Goal: Task Accomplishment & Management: Manage account settings

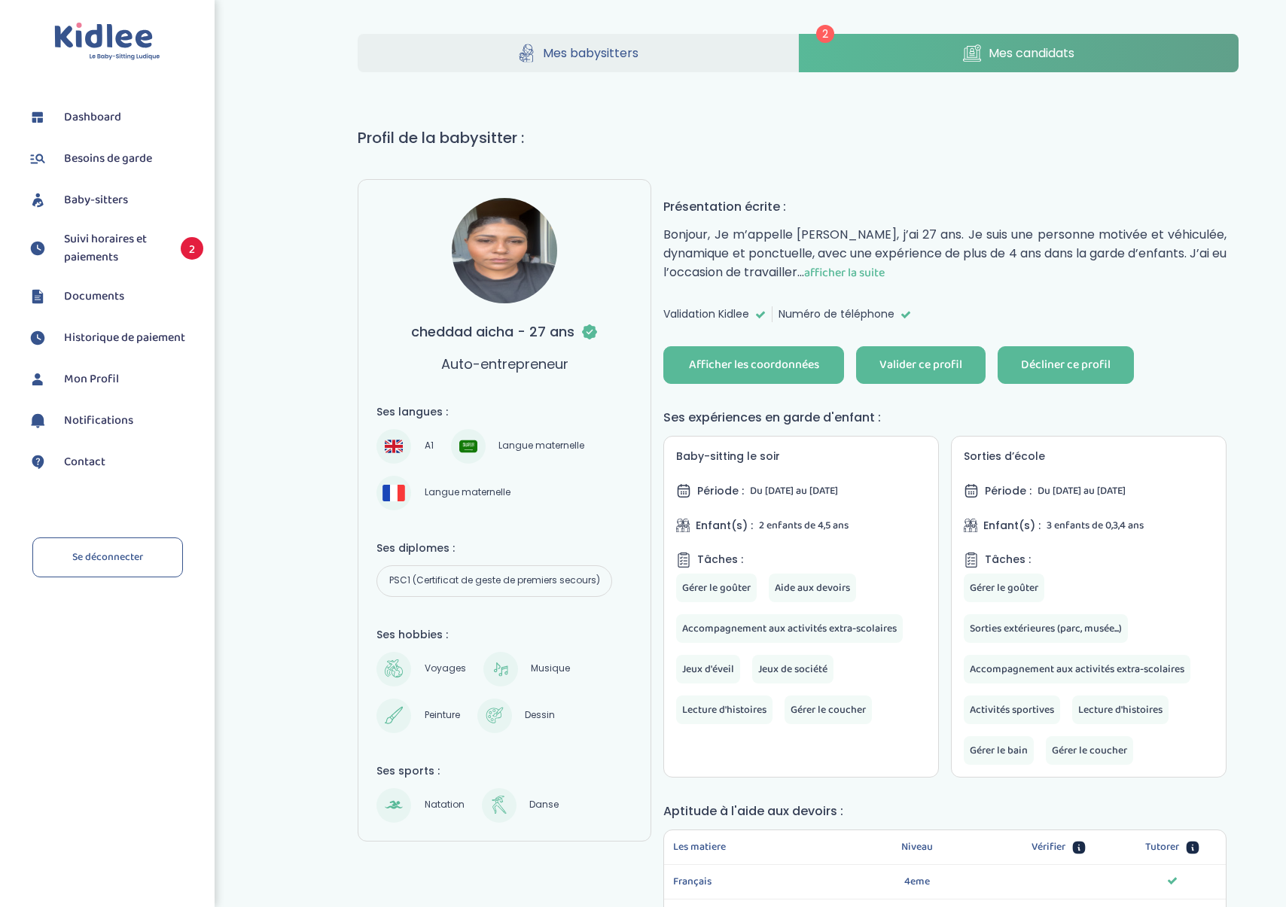
click at [1086, 363] on div "Décliner ce profil" at bounding box center [1066, 365] width 90 height 17
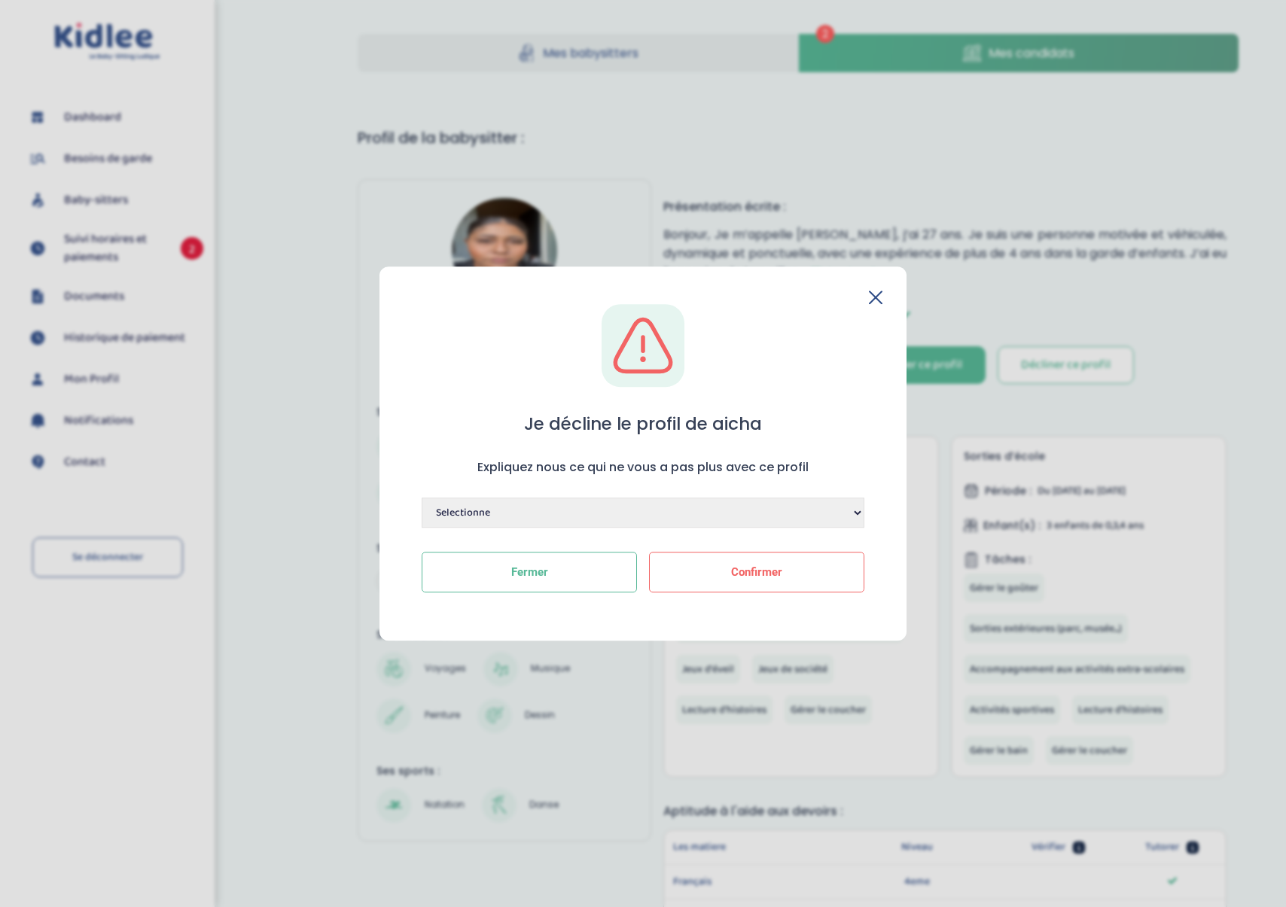
click at [878, 296] on icon at bounding box center [876, 298] width 14 height 14
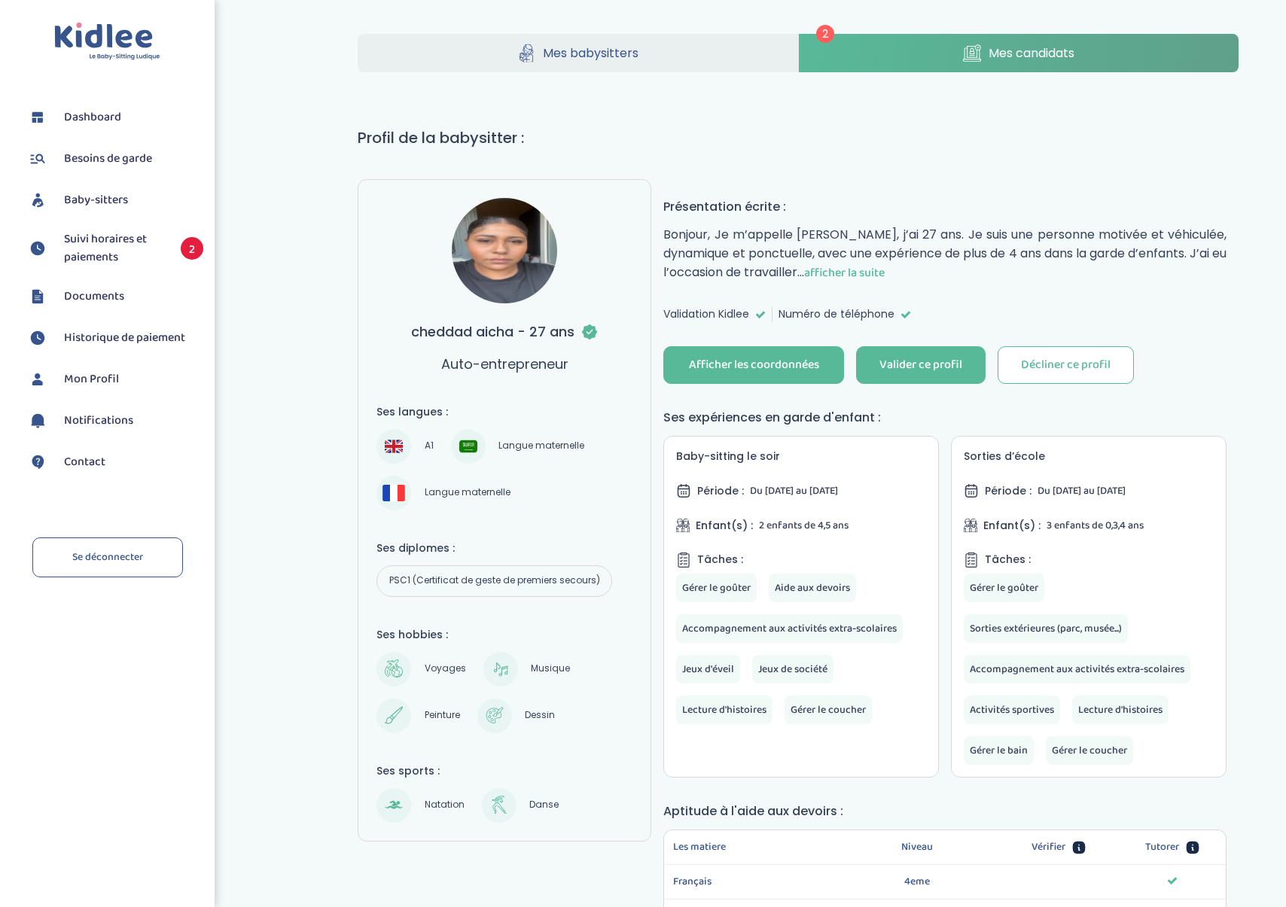
click at [864, 270] on span "afficher la suite" at bounding box center [844, 273] width 81 height 19
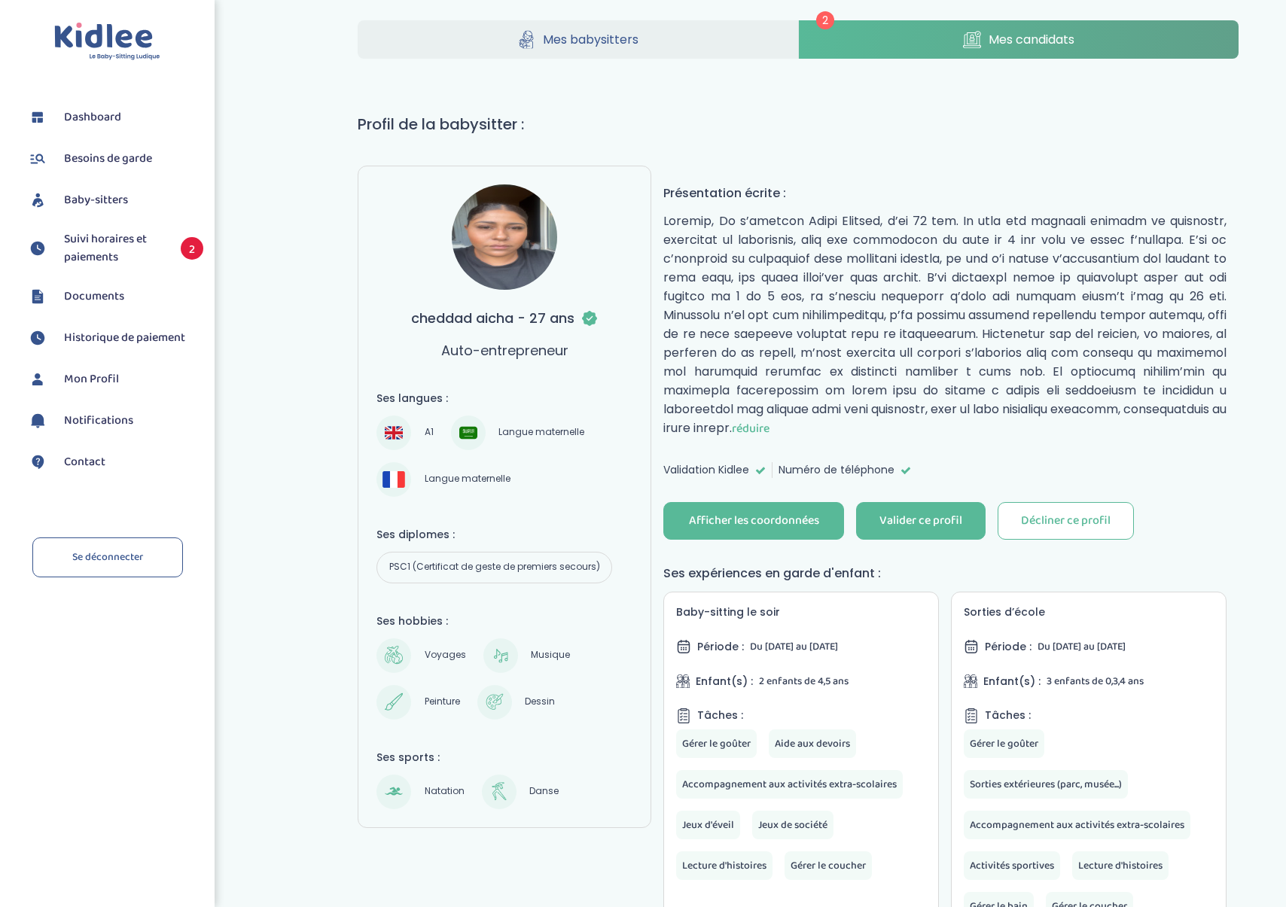
scroll to position [20, 0]
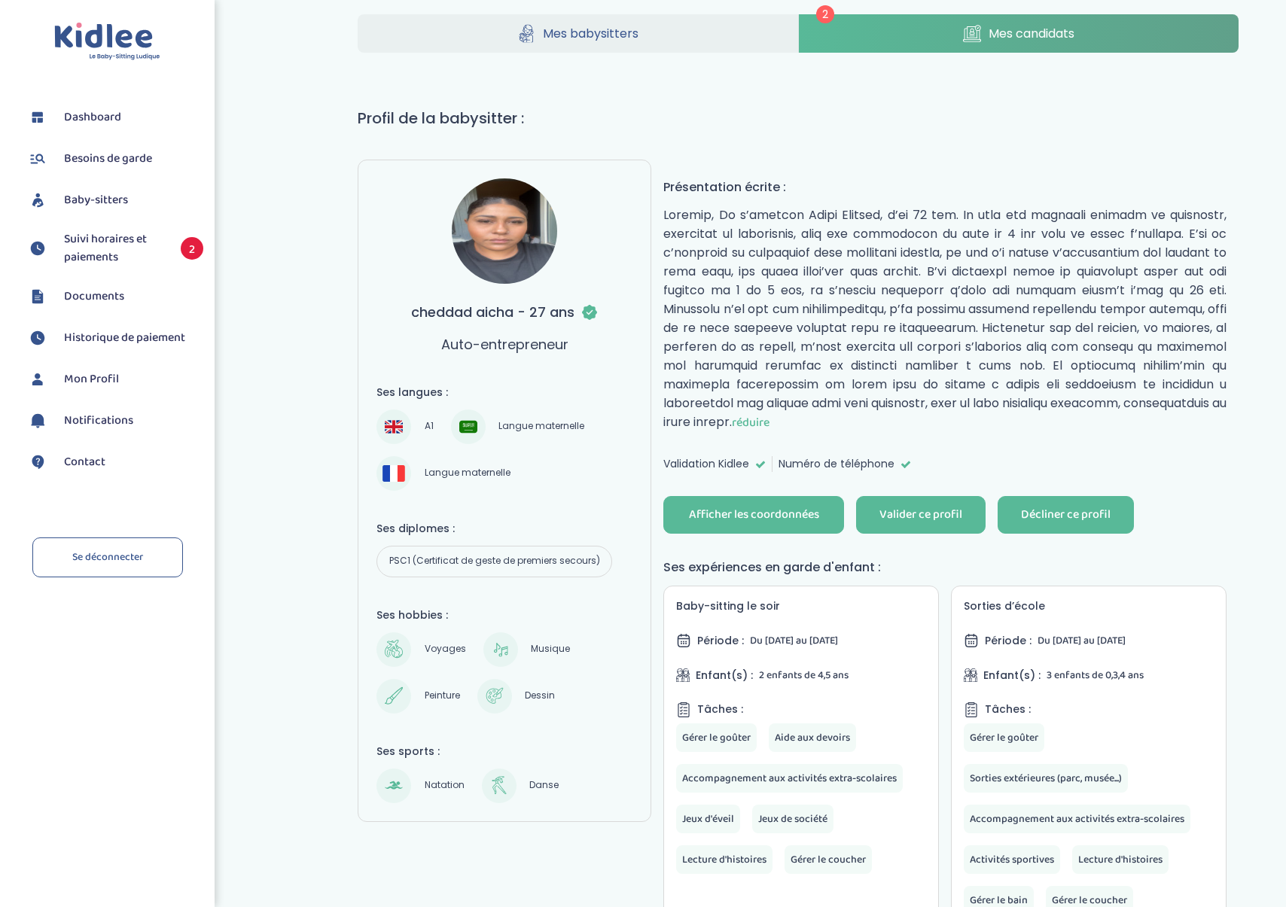
click at [1082, 520] on div "Décliner ce profil" at bounding box center [1066, 515] width 90 height 17
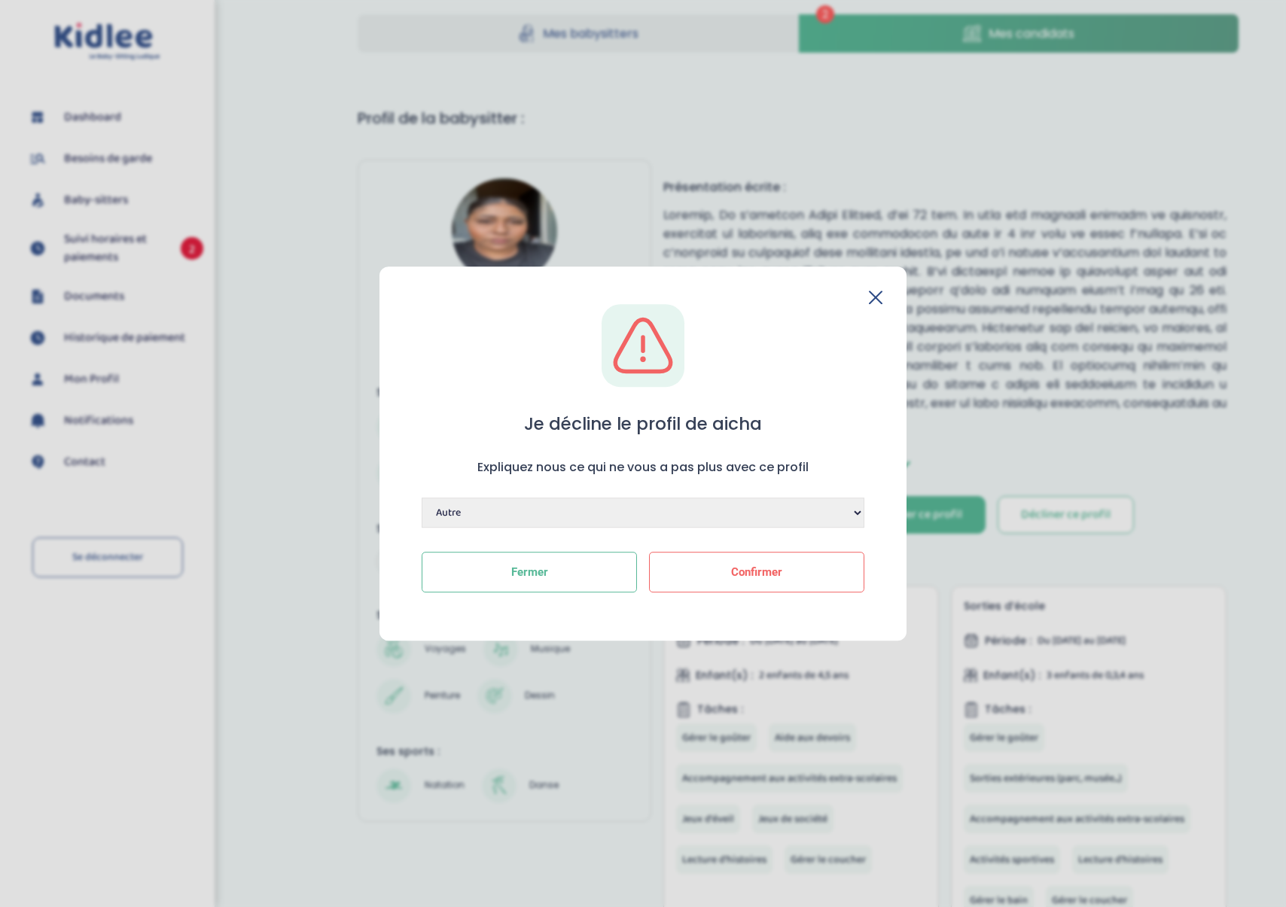
click option "Autre" at bounding box center [0, 0] width 0 height 0
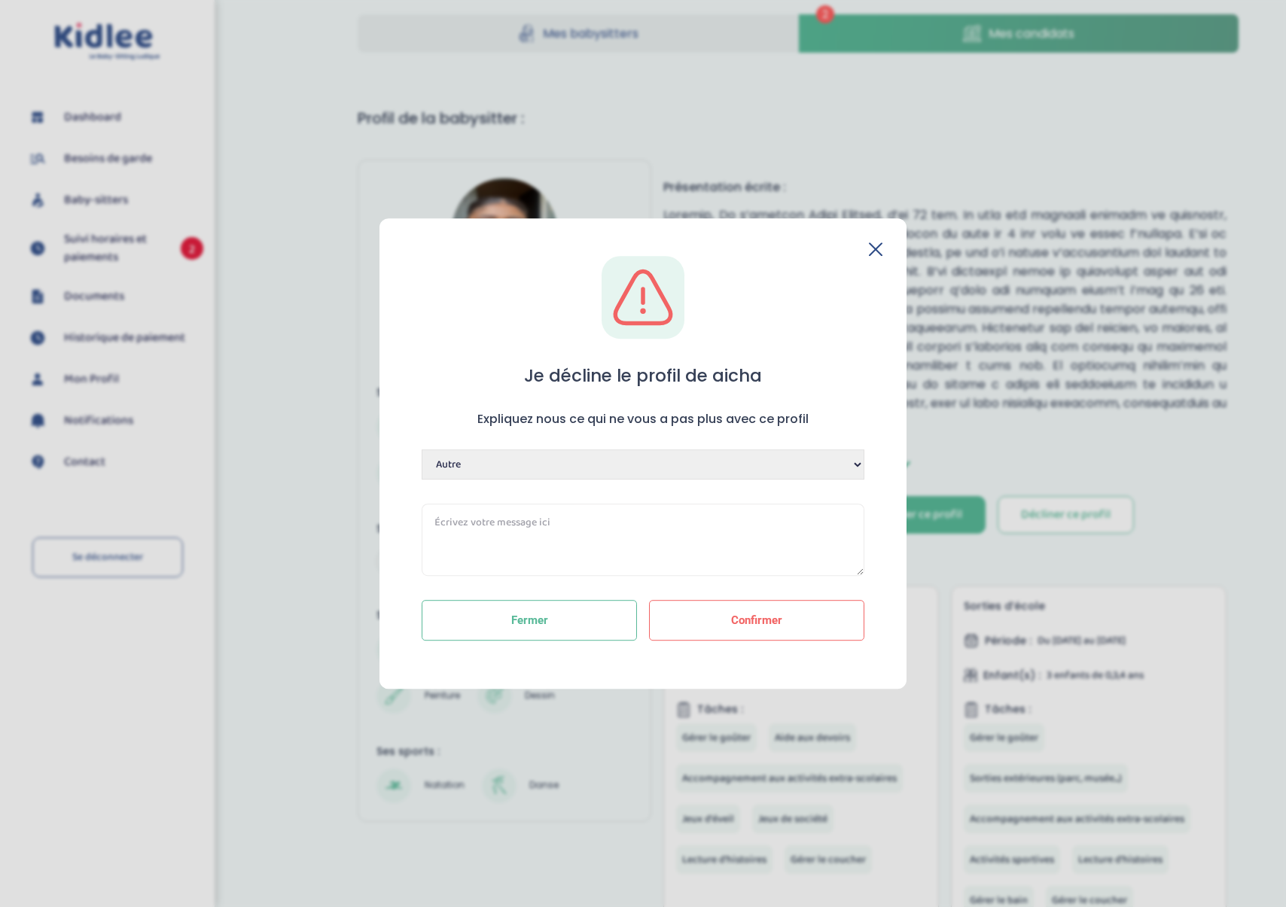
select select "Préférence pour un autre candidat"
click option "Préférence pour un autre candidat" at bounding box center [0, 0] width 0 height 0
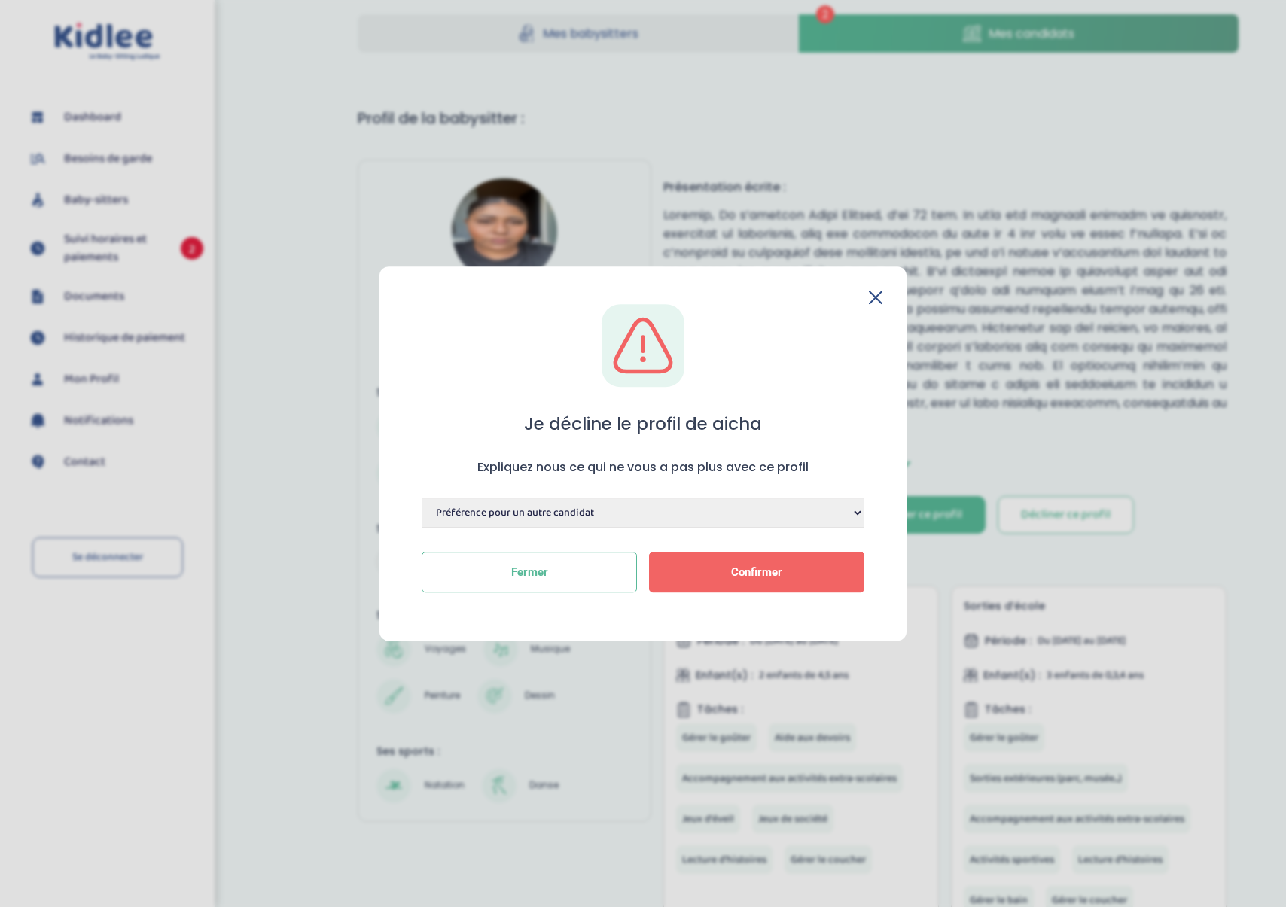
scroll to position [20, 0]
click at [776, 584] on button "Confirmer" at bounding box center [756, 572] width 215 height 41
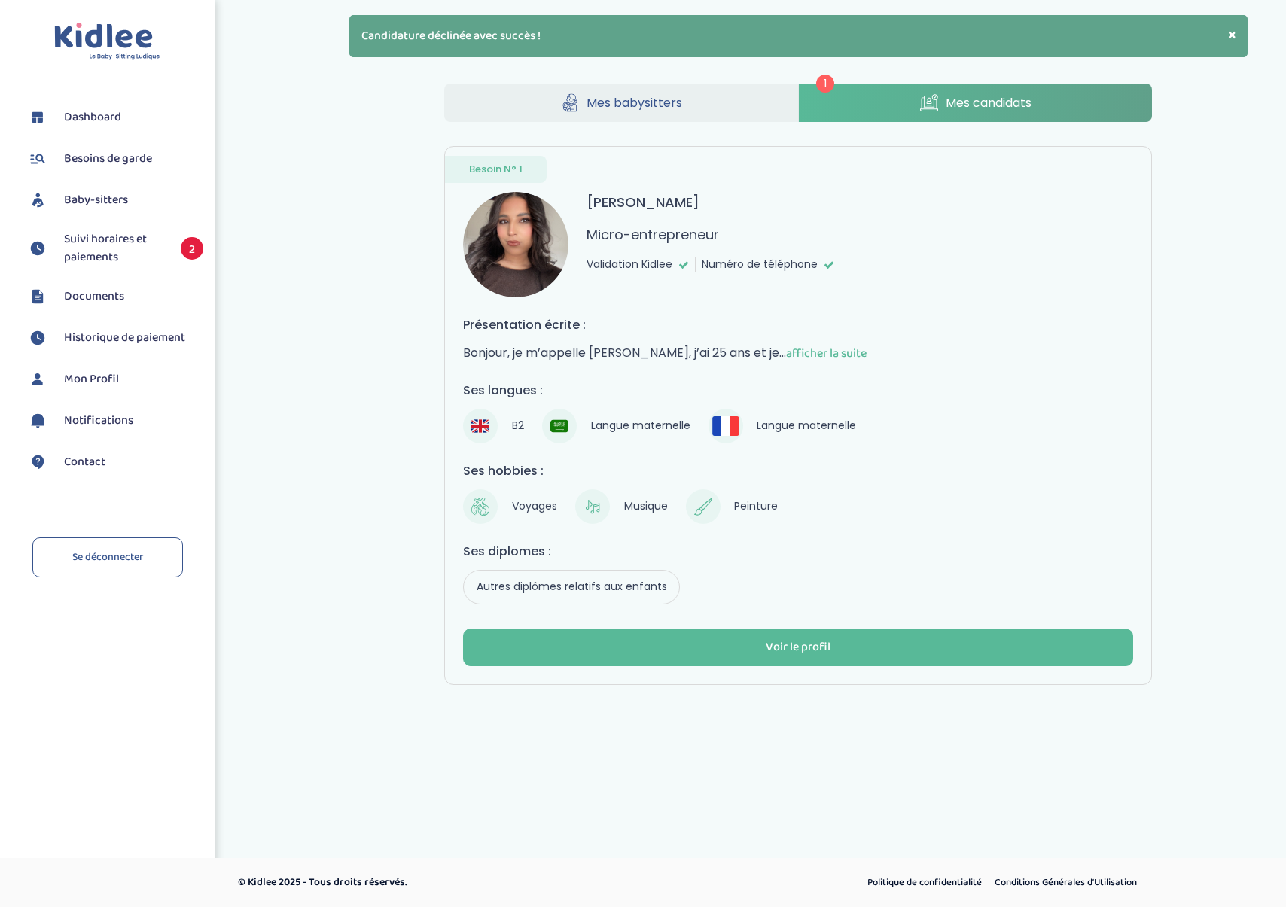
click at [803, 357] on span "afficher la suite" at bounding box center [826, 353] width 81 height 19
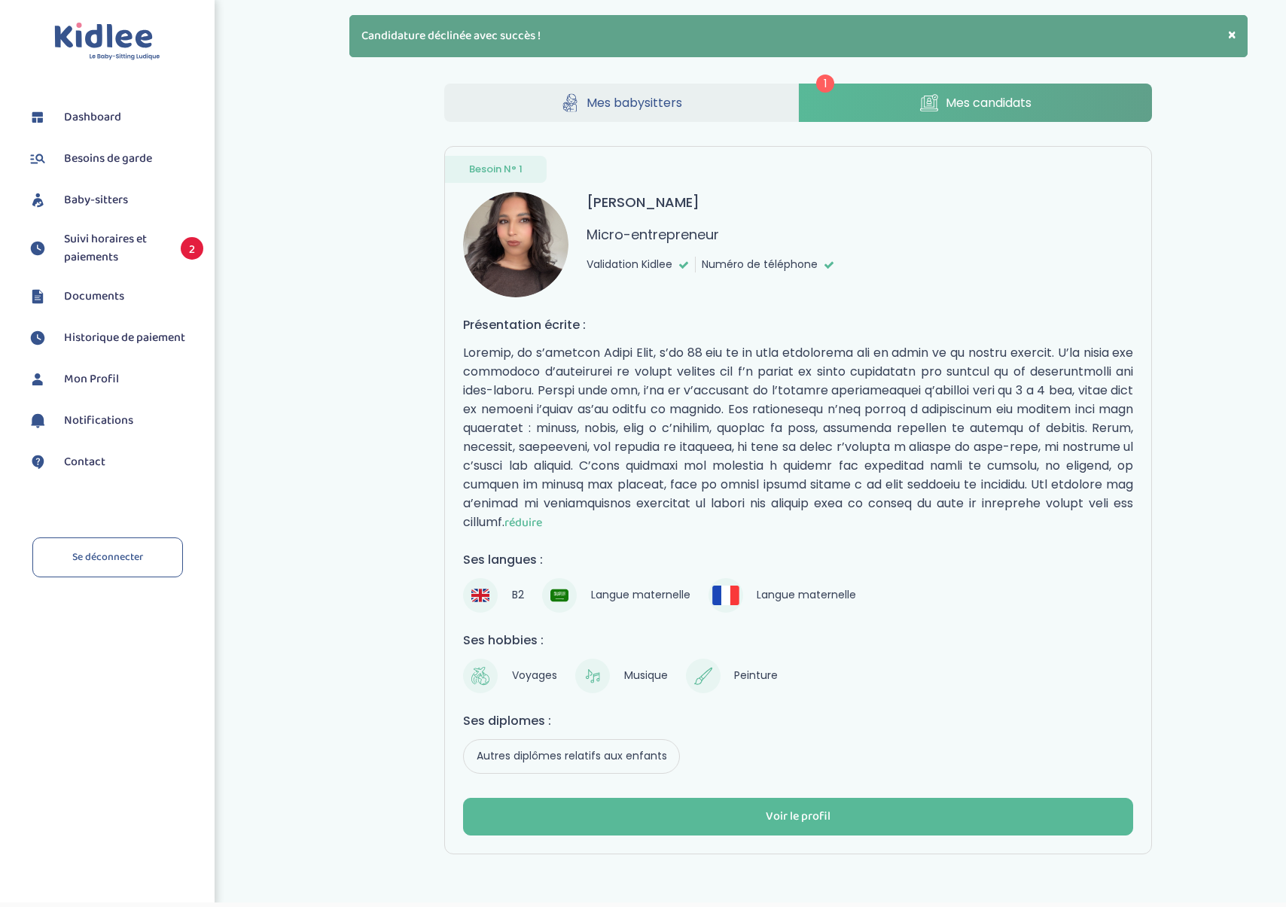
click at [560, 587] on img at bounding box center [559, 596] width 18 height 18
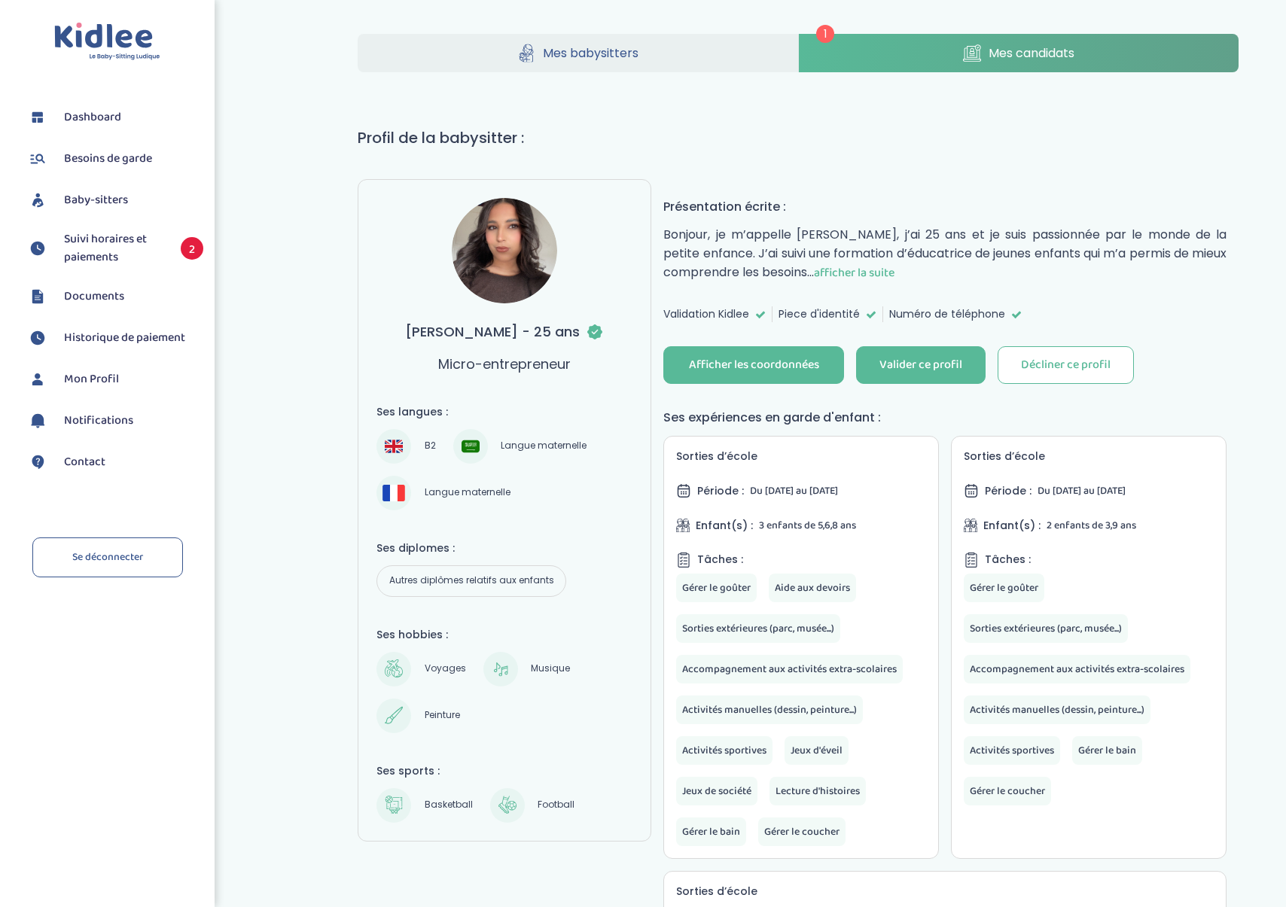
click at [134, 245] on span "Suivi horaires et paiements" at bounding box center [115, 248] width 102 height 36
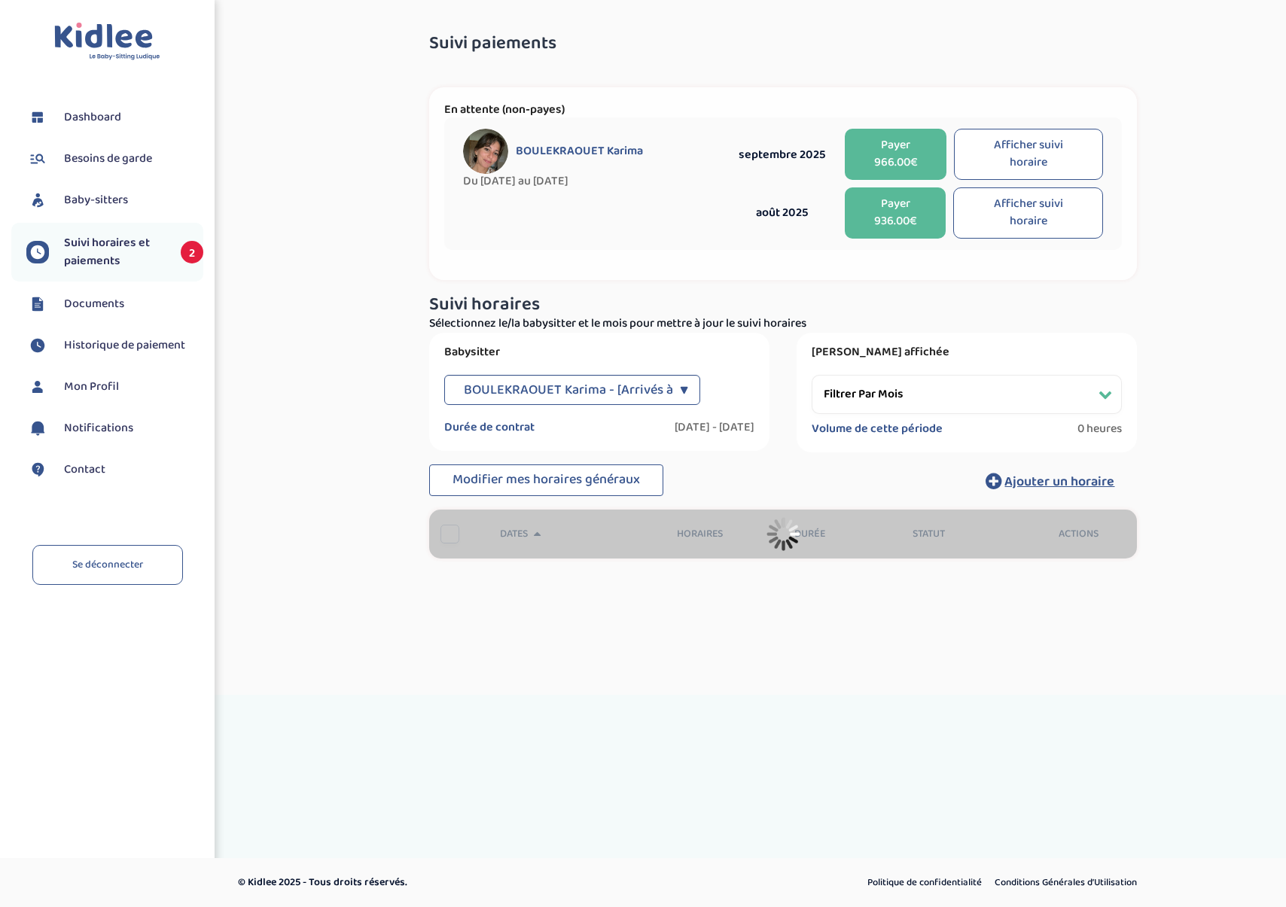
select select "novembre 2024"
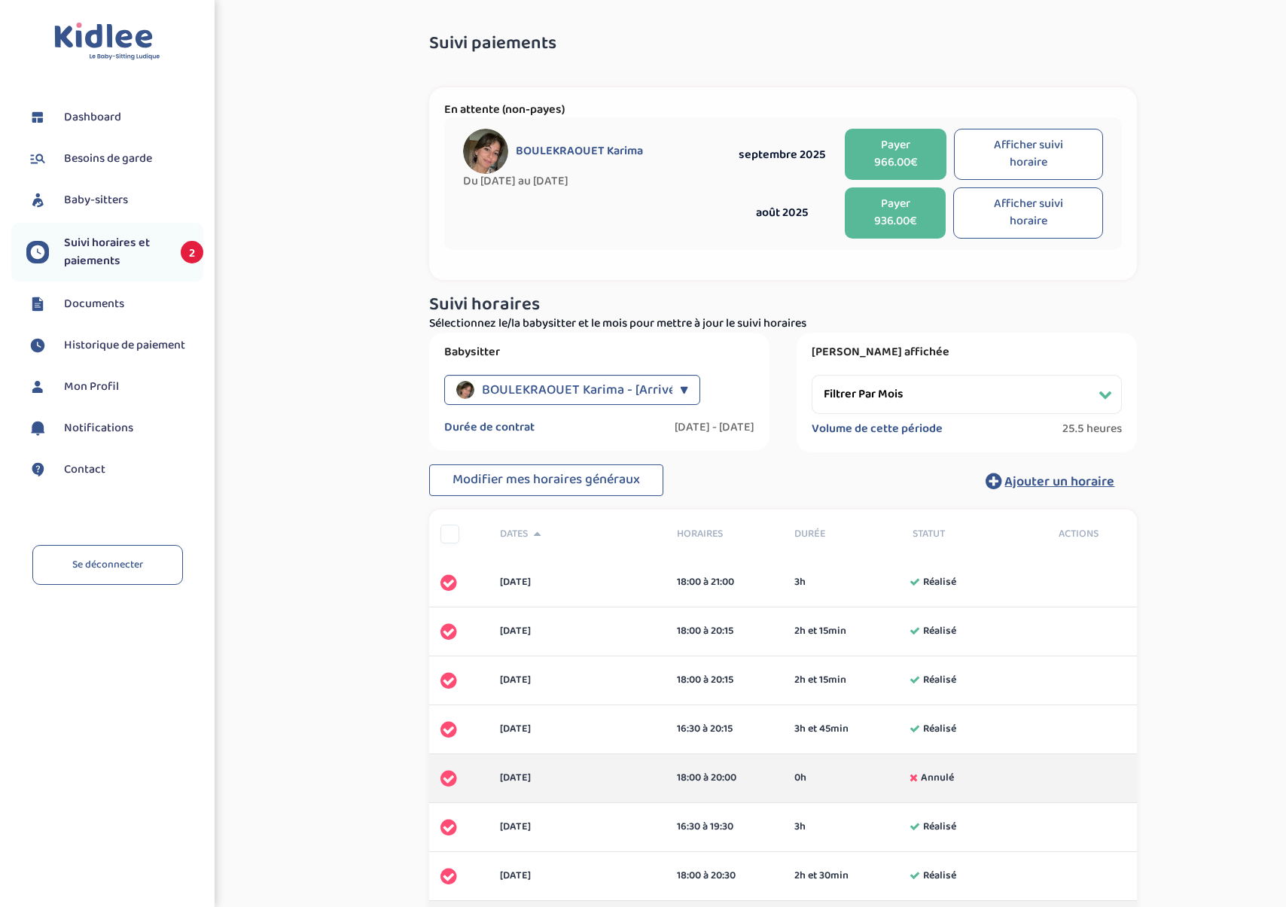
click at [123, 308] on span "Documents" at bounding box center [94, 304] width 60 height 18
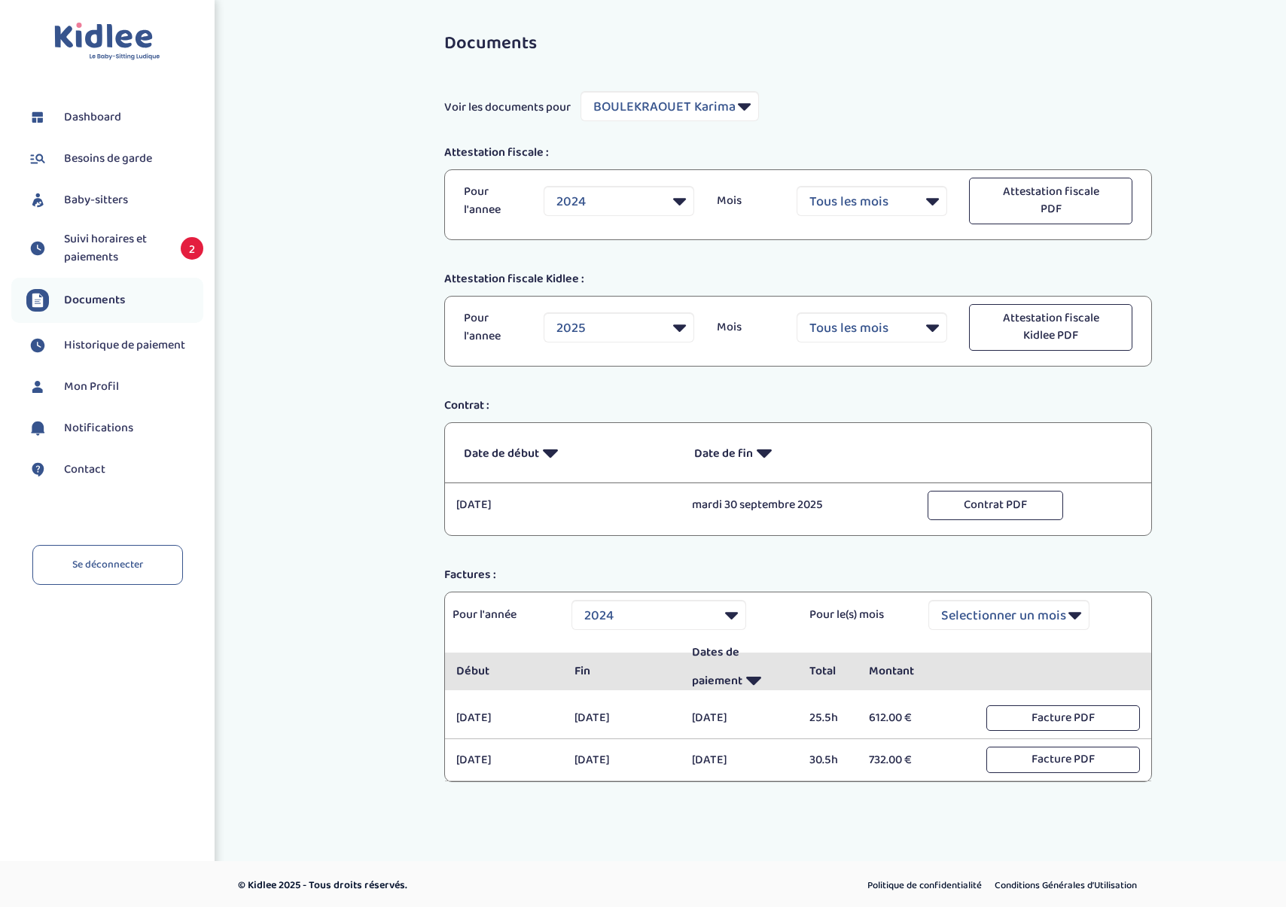
select select "34823"
select select "2024"
select select "2025"
click option "2025" at bounding box center [0, 0] width 0 height 0
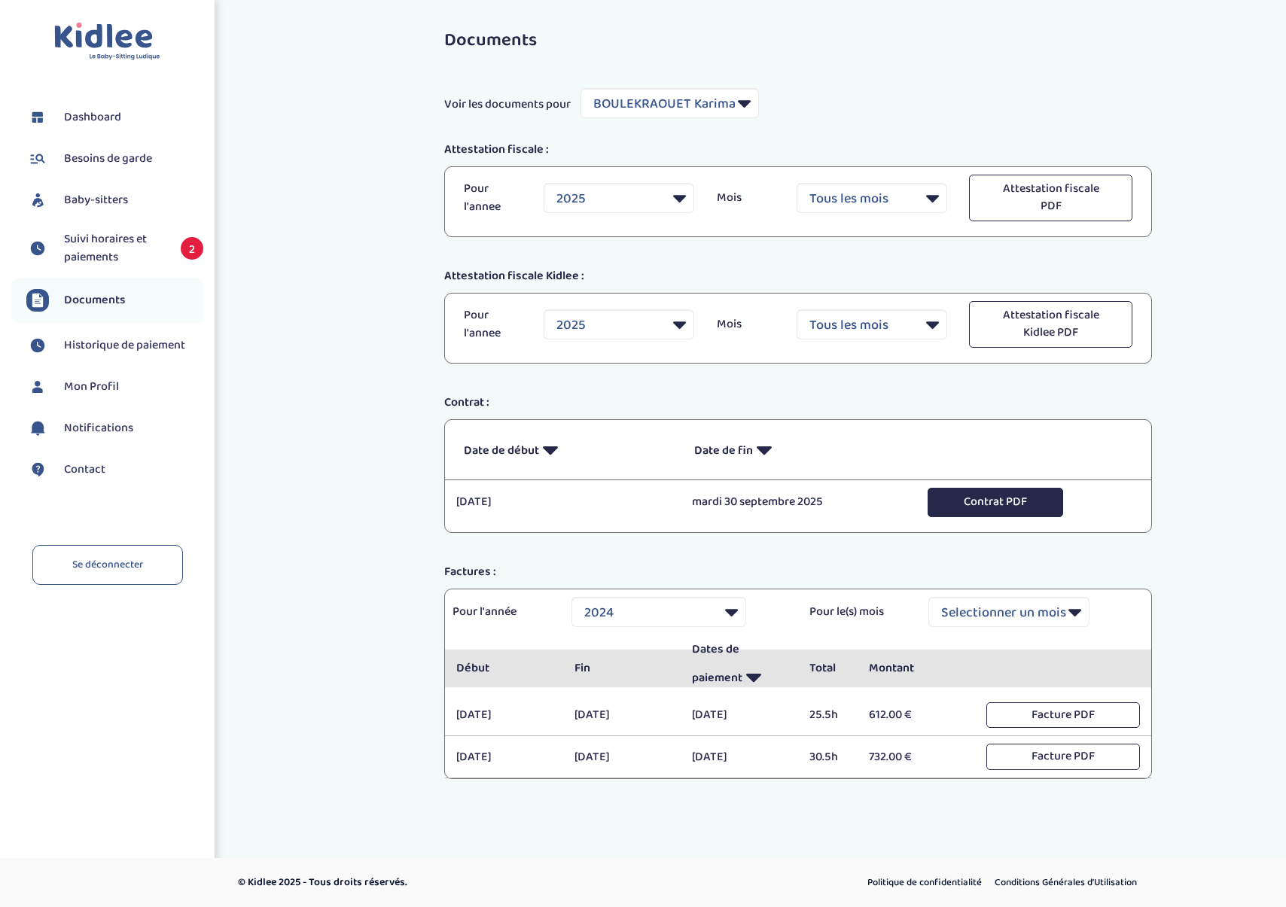
click at [1016, 506] on button "Contrat PDF" at bounding box center [996, 502] width 136 height 29
